Goal: Task Accomplishment & Management: Complete application form

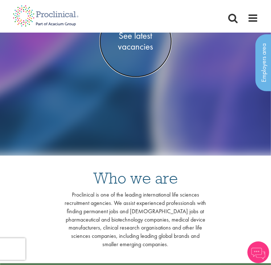
click at [136, 47] on span "See latest vacancies" at bounding box center [135, 41] width 72 height 22
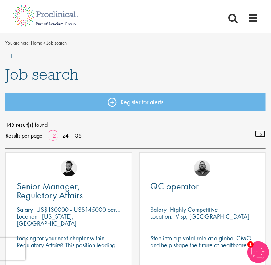
click at [259, 133] on link at bounding box center [260, 133] width 11 height 7
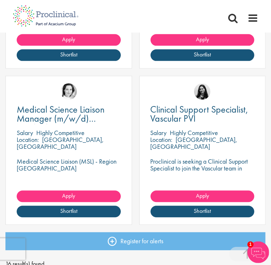
scroll to position [860, 0]
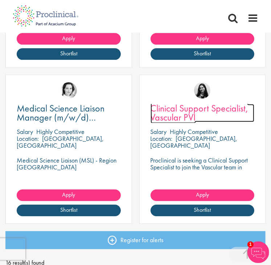
click at [174, 110] on span "Clinical Support Specialist, Vascular PVI" at bounding box center [199, 112] width 98 height 21
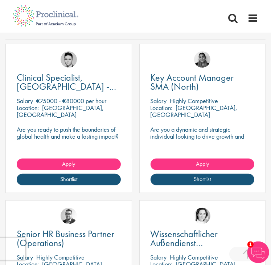
scroll to position [111, 0]
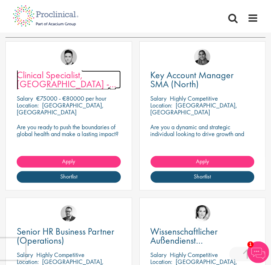
click at [77, 74] on span "Clinical Specialist, [GEOGRAPHIC_DATA] - Cardiac" at bounding box center [66, 84] width 99 height 30
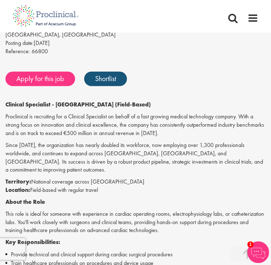
scroll to position [178, 0]
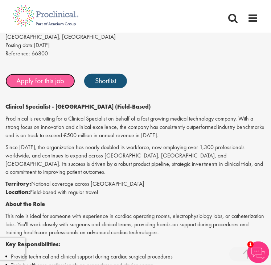
click at [51, 74] on link "Apply for this job" at bounding box center [40, 81] width 70 height 14
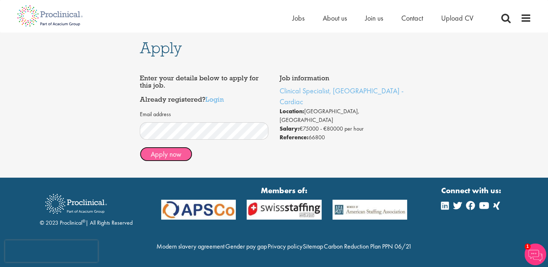
click at [167, 150] on button "Apply now" at bounding box center [166, 154] width 53 height 14
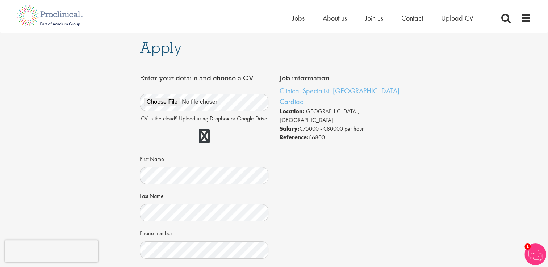
drag, startPoint x: 331, startPoint y: 187, endPoint x: 303, endPoint y: 178, distance: 29.3
click at [303, 178] on div "Job information Clinical Specialist, Germany - Cardiac Location: Berlin, German…" at bounding box center [274, 242] width 280 height 343
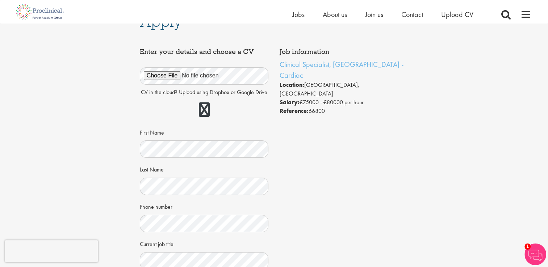
scroll to position [16, 0]
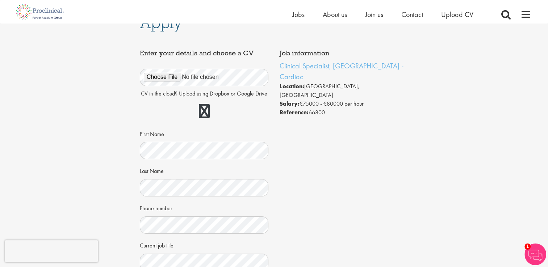
click at [330, 180] on div "Job information Clinical Specialist, Germany - Cardiac Location: Berlin, German…" at bounding box center [274, 217] width 280 height 343
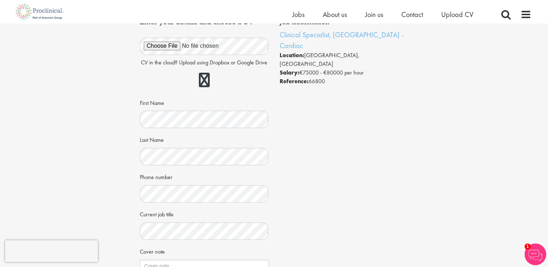
scroll to position [49, 0]
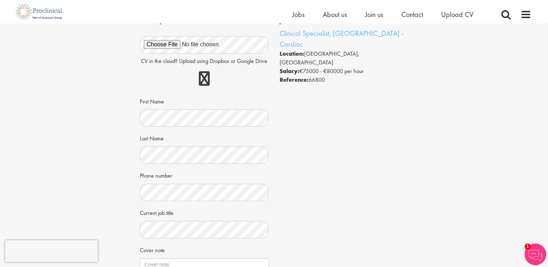
click at [406, 180] on div "Job information Clinical Specialist, Germany - Cardiac Location: Berlin, German…" at bounding box center [274, 184] width 280 height 343
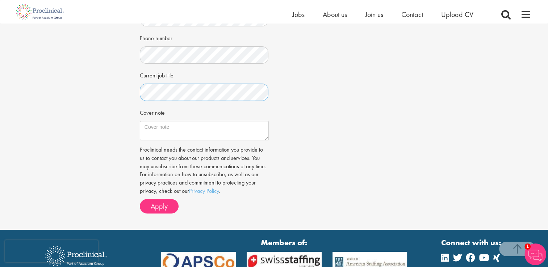
scroll to position [187, 0]
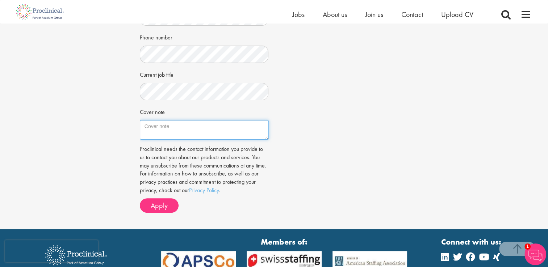
click at [152, 133] on textarea "Cover note" at bounding box center [204, 130] width 129 height 20
paste textarea "I am writing to express my interest in applying for the Clinical specialist at …"
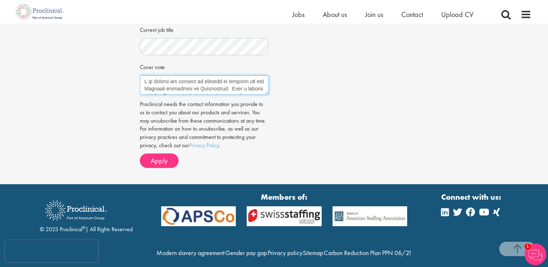
scroll to position [237, 0]
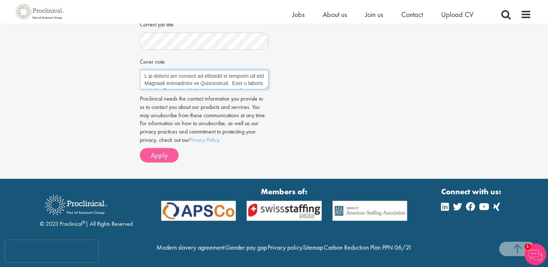
type textarea "I am writing to express my interest in applying for the Clinical specialist at …"
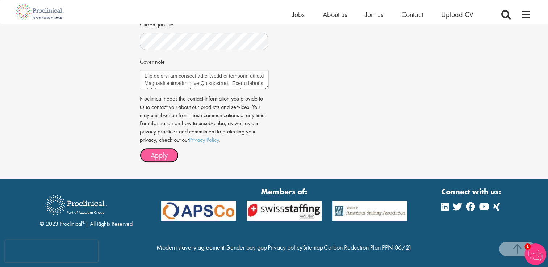
click at [153, 162] on button "Apply" at bounding box center [159, 155] width 39 height 14
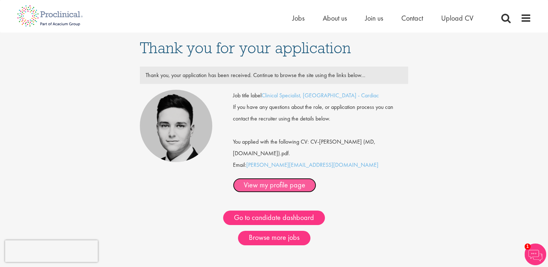
click at [316, 178] on link "View my profile page" at bounding box center [274, 185] width 83 height 14
